Goal: Task Accomplishment & Management: Use online tool/utility

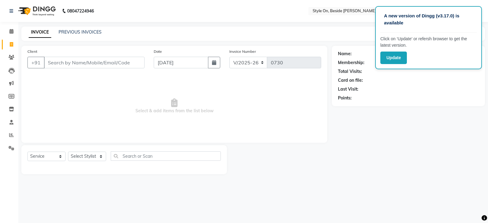
select select "4700"
select select "service"
click at [101, 63] on input "Client" at bounding box center [94, 63] width 101 height 12
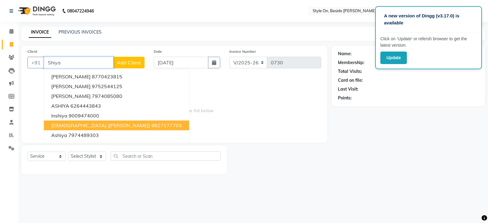
click at [76, 126] on span "Shiya (Neelam)" at bounding box center [100, 125] width 99 height 6
type input "9827177703"
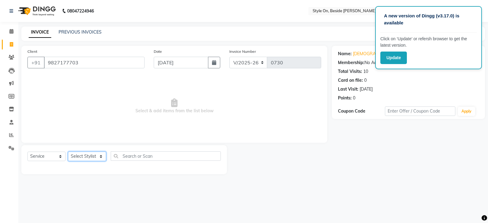
click at [85, 156] on select "Select Stylist Anjana Anju Nayak Ankita Arshi Bhawna Hema Indu Kiran Laxmi Mahi…" at bounding box center [87, 155] width 38 height 9
select select "27829"
click at [68, 151] on select "Select Stylist Anjana Anju Nayak Ankita Arshi Bhawna Hema Indu Kiran Laxmi Mahi…" at bounding box center [87, 155] width 38 height 9
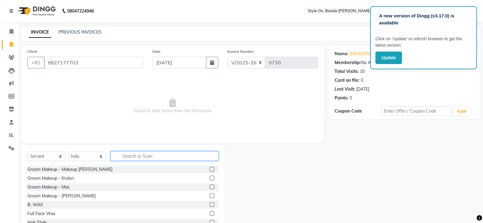
click at [152, 154] on input "text" at bounding box center [165, 155] width 108 height 9
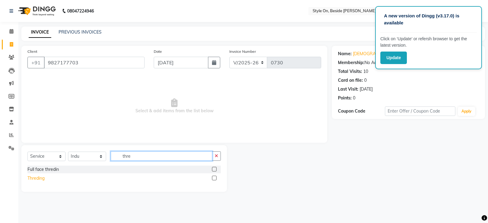
type input "thre"
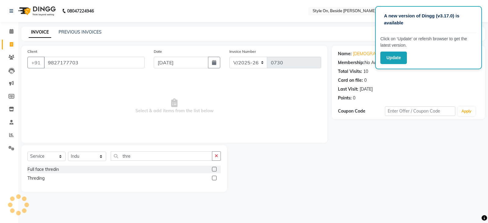
drag, startPoint x: 42, startPoint y: 177, endPoint x: 58, endPoint y: 177, distance: 16.2
click at [43, 177] on div "Threding" at bounding box center [35, 178] width 17 height 6
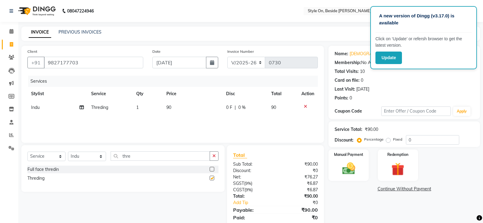
checkbox input "false"
click at [189, 113] on td "90" at bounding box center [193, 108] width 60 height 14
select select "27829"
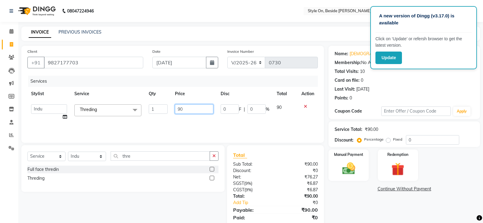
drag, startPoint x: 189, startPoint y: 112, endPoint x: 172, endPoint y: 111, distance: 17.4
click at [172, 111] on td "90" at bounding box center [193, 112] width 45 height 23
type input "130"
click at [184, 121] on div "Services Stylist Service Qty Price Disc Total Action Anjana Anju Nayak Ankita A…" at bounding box center [172, 106] width 290 height 61
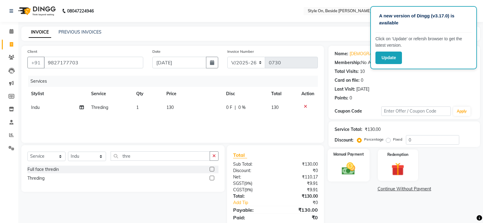
click at [351, 163] on img at bounding box center [349, 169] width 22 height 16
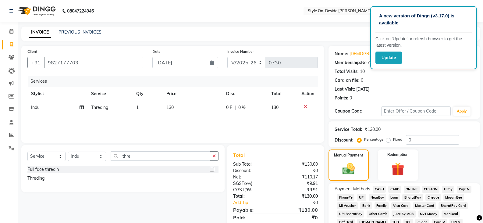
drag, startPoint x: 378, startPoint y: 188, endPoint x: 385, endPoint y: 189, distance: 7.4
click at [378, 188] on span "CASH" at bounding box center [379, 189] width 13 height 7
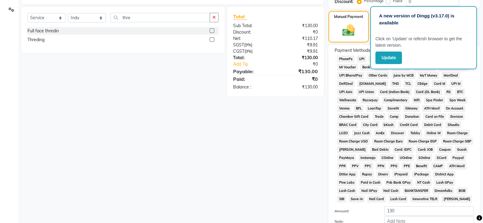
scroll to position [152, 0]
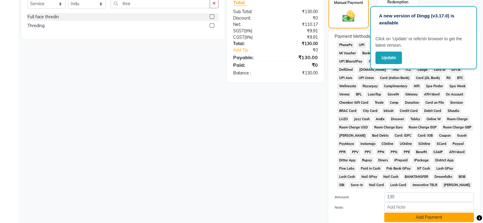
click at [408, 219] on button "Add Payment" at bounding box center [429, 216] width 90 height 9
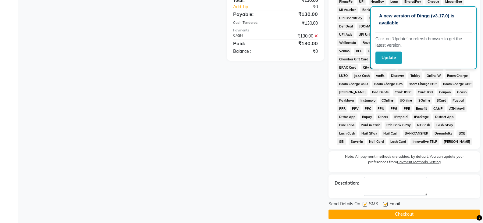
scroll to position [201, 0]
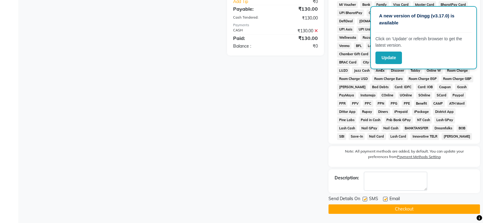
click at [419, 209] on button "Checkout" at bounding box center [403, 208] width 151 height 9
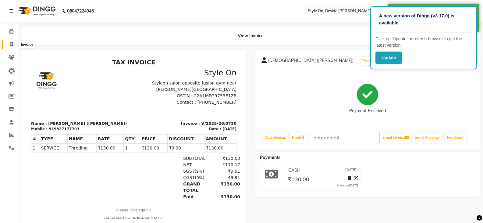
click at [11, 45] on icon at bounding box center [11, 44] width 3 height 5
select select "4700"
select select "service"
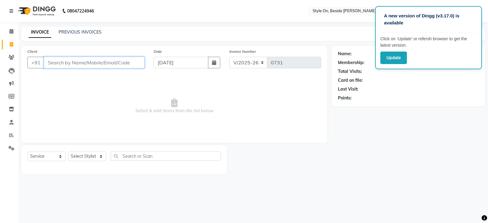
click at [105, 65] on input "Client" at bounding box center [94, 63] width 101 height 12
click at [12, 108] on icon at bounding box center [11, 109] width 5 height 5
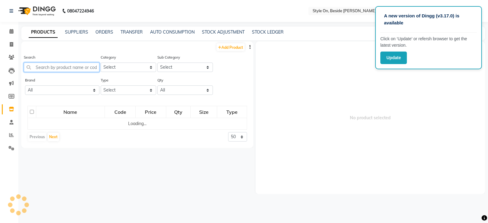
click at [66, 69] on input "text" at bounding box center [62, 66] width 76 height 9
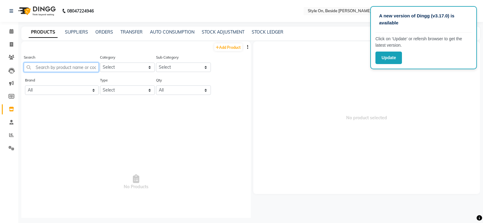
type input "M"
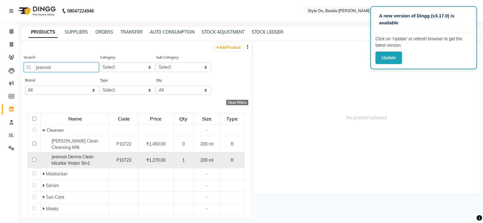
type input "Jeannot"
click at [81, 156] on span "Jeannot Derma Clean Micellar Water 5In1" at bounding box center [72, 160] width 42 height 12
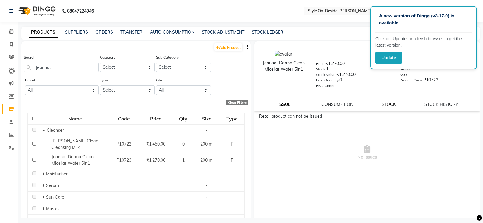
click at [386, 105] on link "STOCK" at bounding box center [389, 103] width 14 height 5
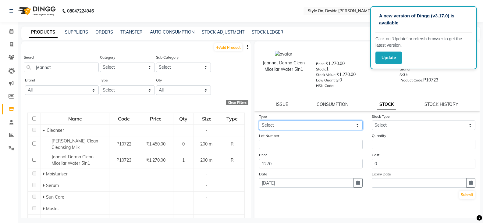
click at [298, 127] on select "Select In Out" at bounding box center [311, 124] width 104 height 9
select select "out"
click at [259, 120] on select "Select In Out" at bounding box center [311, 124] width 104 height 9
select select
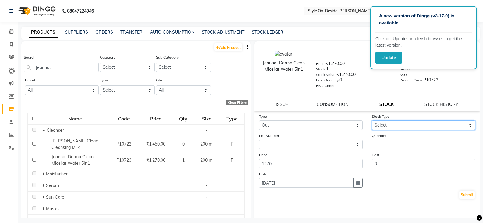
click at [392, 126] on select "Select Internal Use Damaged Expired Adjustment Return Other" at bounding box center [424, 124] width 104 height 9
select select "internal use"
click at [372, 120] on select "Select Internal Use Damaged Expired Adjustment Return Other" at bounding box center [424, 124] width 104 height 9
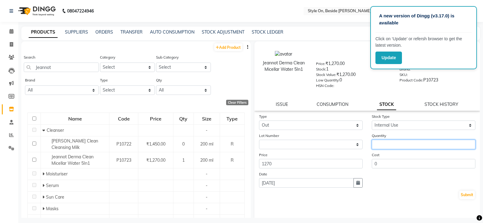
click at [393, 144] on input "number" at bounding box center [424, 144] width 104 height 9
type input "1"
drag, startPoint x: 464, startPoint y: 198, endPoint x: 463, endPoint y: 194, distance: 4.2
click at [463, 195] on button "Submit" at bounding box center [467, 194] width 16 height 9
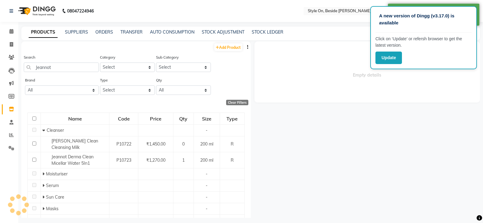
select select
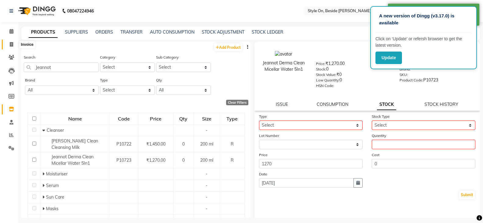
click at [7, 41] on span at bounding box center [11, 44] width 11 height 7
select select "service"
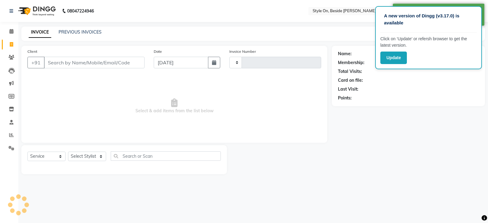
click at [10, 42] on icon at bounding box center [11, 44] width 3 height 5
select select "service"
type input "0731"
select select "4700"
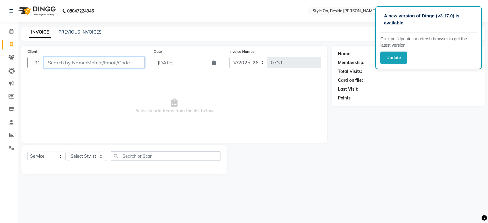
click at [114, 66] on input "Client" at bounding box center [94, 63] width 101 height 12
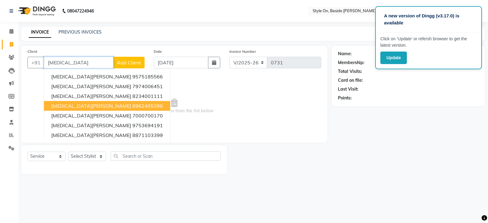
click at [56, 104] on span "Nikita Mishra" at bounding box center [91, 106] width 80 height 6
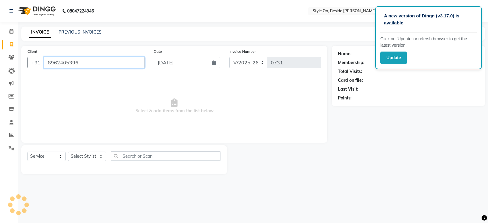
type input "8962405396"
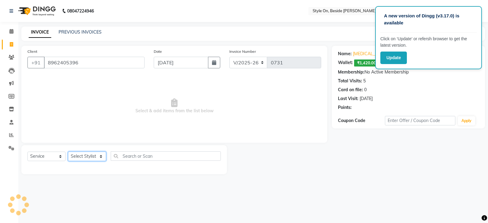
click at [86, 156] on select "Select Stylist Anjana Anju Nayak Ankita Arshi Bhawna Hema Indu Kiran Laxmi Mahi…" at bounding box center [87, 155] width 38 height 9
select select "27828"
click at [68, 151] on select "Select Stylist Anjana Anju Nayak Ankita Arshi Bhawna Hema Indu Kiran Laxmi Mahi…" at bounding box center [87, 155] width 38 height 9
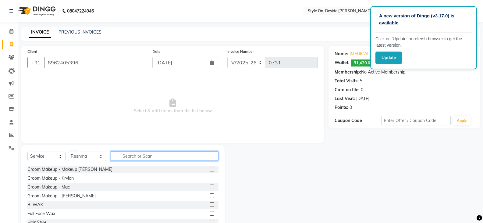
click at [137, 158] on input "text" at bounding box center [165, 155] width 108 height 9
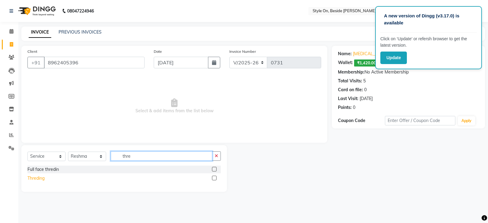
type input "thre"
click at [33, 178] on div "Threding" at bounding box center [35, 178] width 17 height 6
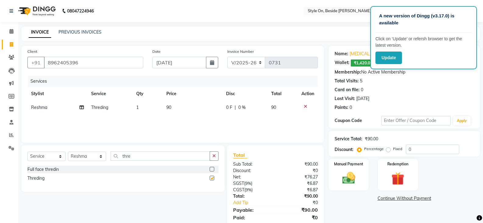
checkbox input "false"
click at [357, 178] on img at bounding box center [349, 178] width 22 height 16
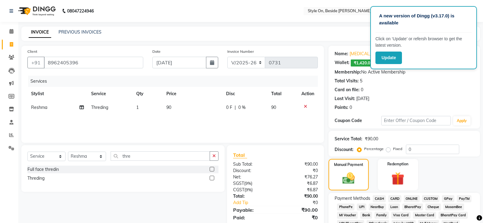
click at [382, 200] on span "CASH" at bounding box center [379, 198] width 13 height 7
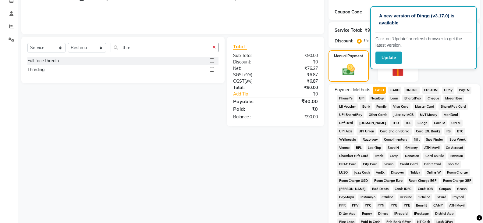
scroll to position [122, 0]
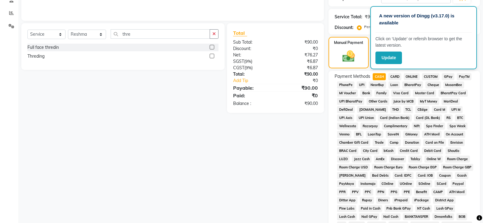
click at [467, 76] on span "PayTM" at bounding box center [464, 76] width 15 height 7
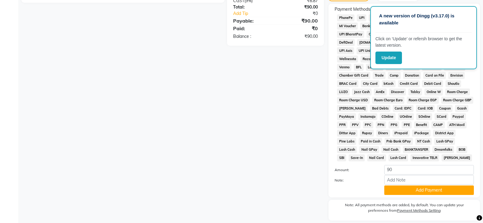
scroll to position [208, 0]
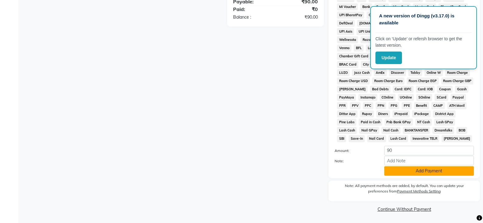
click at [423, 169] on button "Add Payment" at bounding box center [429, 170] width 90 height 9
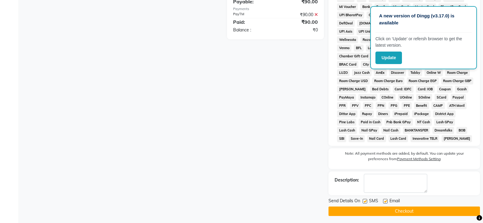
click at [422, 213] on button "Checkout" at bounding box center [403, 210] width 151 height 9
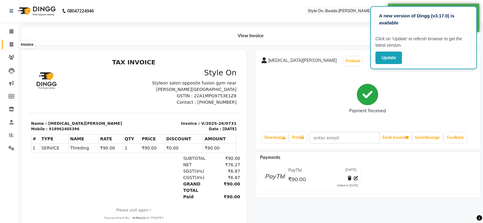
click at [13, 44] on icon at bounding box center [11, 44] width 3 height 5
select select "4700"
select select "service"
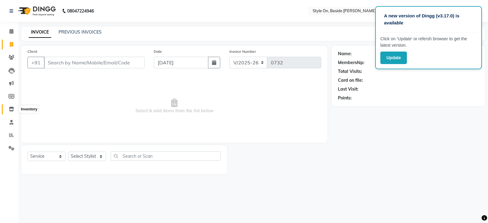
click at [11, 107] on icon at bounding box center [11, 109] width 5 height 5
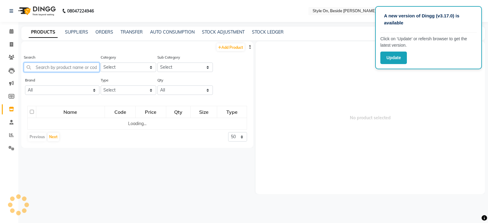
click at [77, 65] on input "text" at bounding box center [62, 66] width 76 height 9
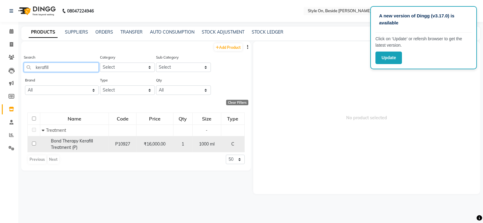
type input "kerafill"
click at [67, 140] on span "Bond Therapy Kerafill Treatment (P)" at bounding box center [72, 144] width 42 height 12
select select
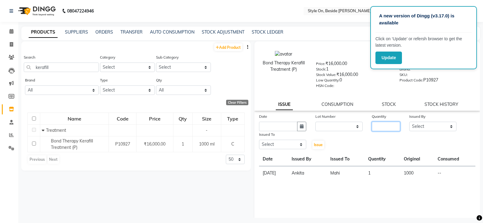
click at [380, 127] on input "number" at bounding box center [386, 126] width 28 height 9
type input "1"
click at [417, 125] on select "Select Anjana Anju Nayak Ankita Arshi Bhawna Hema Indu Kiran Laxmi Mahi MAM Nis…" at bounding box center [432, 126] width 47 height 9
select select "32959"
click at [409, 122] on select "Select Anjana Anju Nayak Ankita Arshi Bhawna Hema Indu Kiran Laxmi Mahi MAM Nis…" at bounding box center [432, 126] width 47 height 9
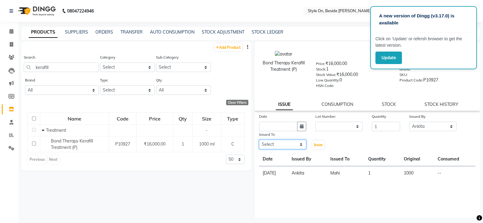
click at [275, 141] on select "Select Anjana Anju Nayak Ankita Arshi Bhawna Hema Indu Kiran Laxmi Mahi MAM Nis…" at bounding box center [282, 144] width 47 height 9
select select "27826"
click at [259, 140] on select "Select Anjana Anju Nayak Ankita Arshi Bhawna Hema Indu Kiran Laxmi Mahi MAM Nis…" at bounding box center [282, 144] width 47 height 9
click at [282, 127] on input "text" at bounding box center [278, 126] width 38 height 9
select select "9"
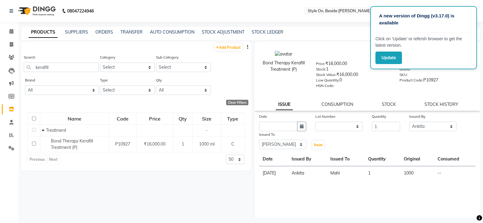
select select "2025"
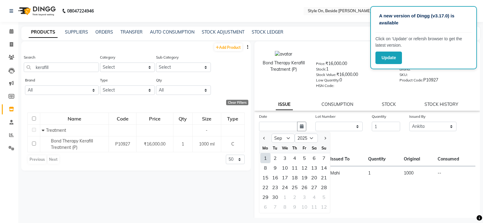
click at [266, 158] on div "1" at bounding box center [266, 158] width 10 height 10
type input "[DATE]"
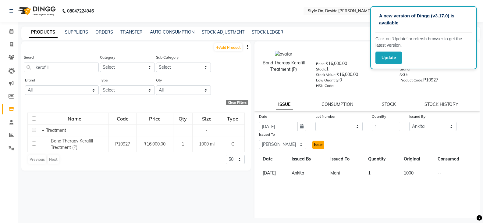
click at [316, 145] on span "Issue" at bounding box center [318, 144] width 9 height 5
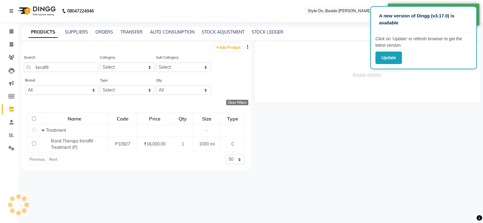
select select
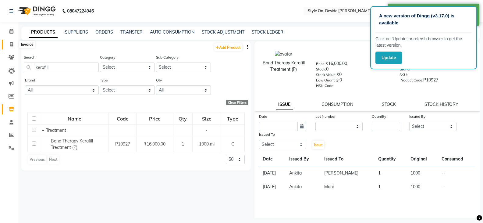
click at [11, 42] on icon at bounding box center [11, 44] width 3 height 5
select select "4700"
select select "service"
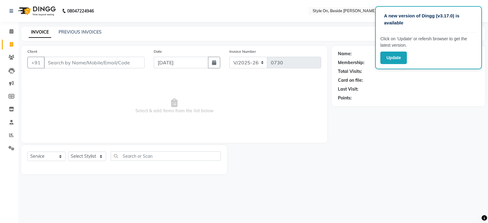
select select "4700"
select select "service"
